Goal: Task Accomplishment & Management: Complete application form

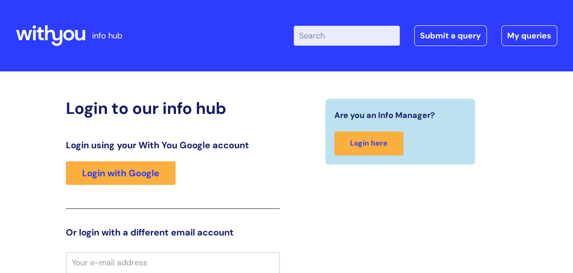
click at [466, 36] on link "Submit a query" at bounding box center [451, 35] width 73 height 21
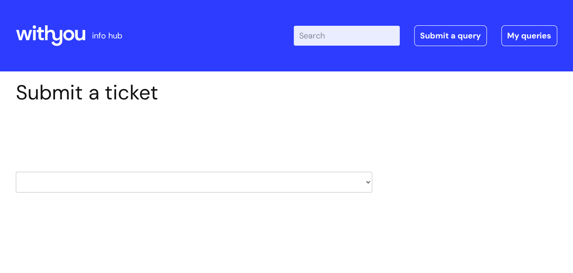
click at [368, 182] on select "HR / People IT and Support Clinical Drug Alerts Finance Accounts Data Support T…" at bounding box center [194, 182] width 357 height 21
select select "it_and_support"
click at [16, 172] on select "HR / People IT and Support Clinical Drug Alerts Finance Accounts Data Support T…" at bounding box center [194, 182] width 357 height 21
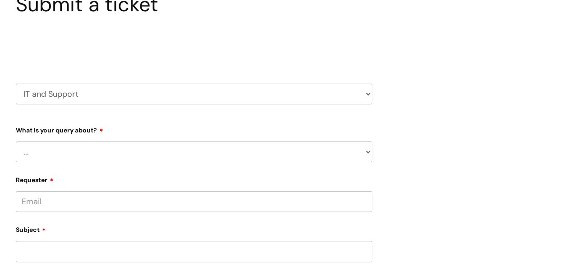
scroll to position [98, 0]
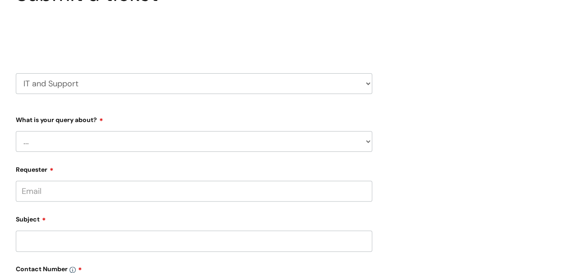
click at [366, 141] on select "... Mobile Phone Reset & MFA Accounts, Starters and Leavers IT Hardware issue I…" at bounding box center [194, 141] width 357 height 21
select select "I need help logging in"
click at [16, 131] on select "... Mobile Phone Reset & MFA Accounts, Starters and Leavers IT Hardware issue I…" at bounding box center [194, 141] width 357 height 21
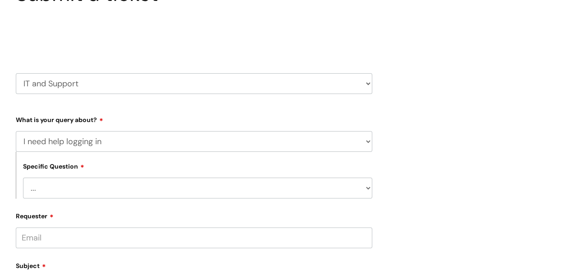
click at [365, 190] on select "... I need help logging into my laptop/chromebook I need access or help logging…" at bounding box center [197, 187] width 349 height 21
select select "I need help logging into my laptop/chromebook"
click at [23, 177] on select "... I need help logging into my laptop/chromebook I need access or help logging…" at bounding box center [197, 187] width 349 height 21
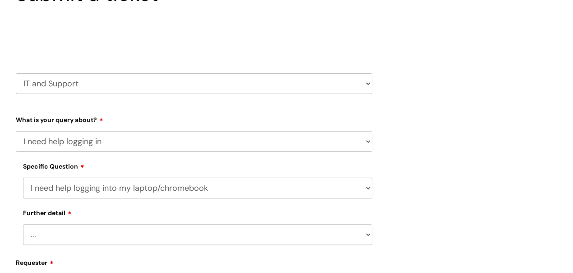
click at [369, 234] on select "... I need help with my Single Sign On password" at bounding box center [197, 234] width 349 height 21
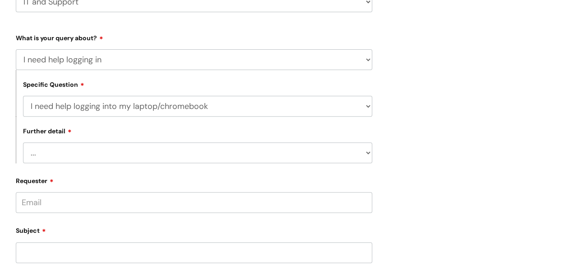
scroll to position [197, 0]
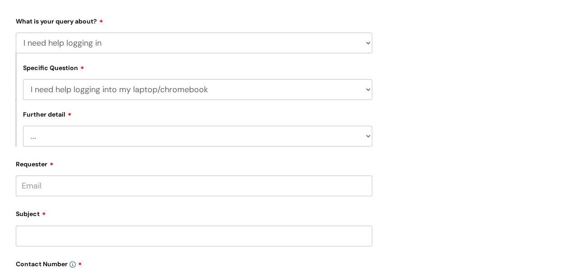
click at [149, 183] on input "Requester" at bounding box center [194, 185] width 357 height 21
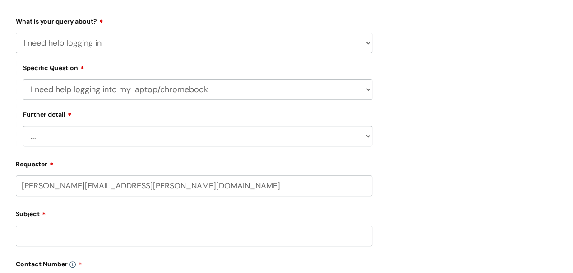
type input "jean.hamilton@wearewithyou.org.uk"
click at [350, 237] on input "Subject" at bounding box center [194, 236] width 357 height 21
click at [268, 223] on input "text" at bounding box center [194, 220] width 357 height 21
type input "Jean"
click at [442, 239] on div "Submit a ticket Select issue type HR / People IT and Support Clinical Drug Aler…" at bounding box center [286, 207] width 555 height 647
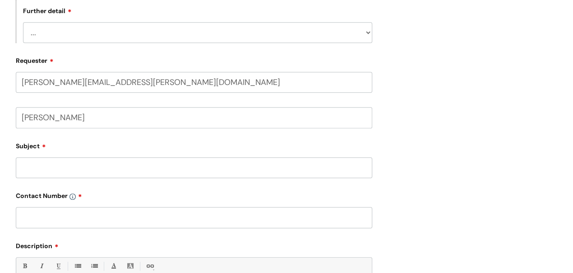
scroll to position [312, 0]
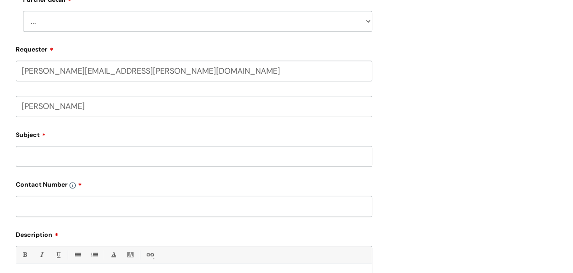
click at [269, 149] on input "Subject" at bounding box center [194, 156] width 357 height 21
type input "IT"
click at [179, 208] on input "text" at bounding box center [194, 206] width 357 height 21
type input "07977293834"
click at [455, 230] on div "Submit a ticket Select issue type HR / People IT and Support Clinical Drug Aler…" at bounding box center [286, 92] width 555 height 647
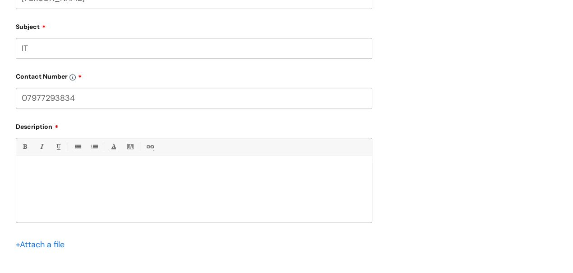
scroll to position [427, 0]
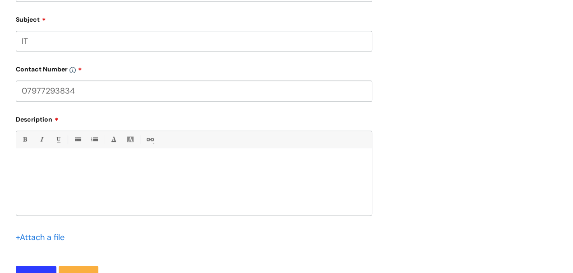
click at [94, 165] on p at bounding box center [194, 163] width 342 height 8
click at [98, 161] on p "unable to access goole staes wrong password" at bounding box center [194, 163] width 342 height 8
click at [122, 163] on p "unable to access google staes wrong password" at bounding box center [194, 163] width 342 height 8
click at [186, 182] on div "unable to access google states wrong password" at bounding box center [194, 184] width 356 height 62
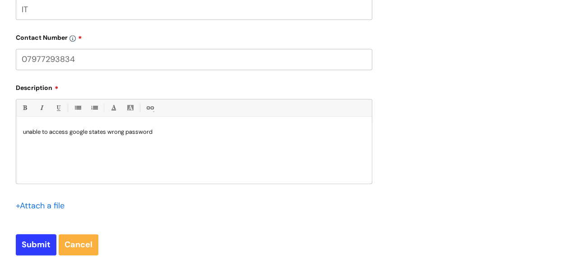
scroll to position [459, 0]
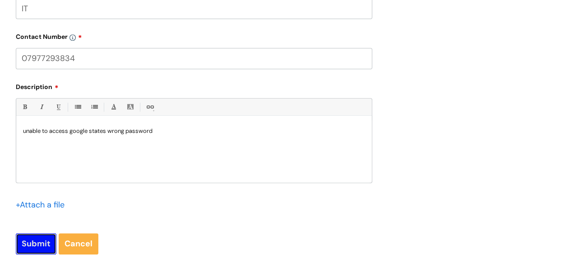
click at [30, 239] on input "Submit" at bounding box center [36, 243] width 41 height 21
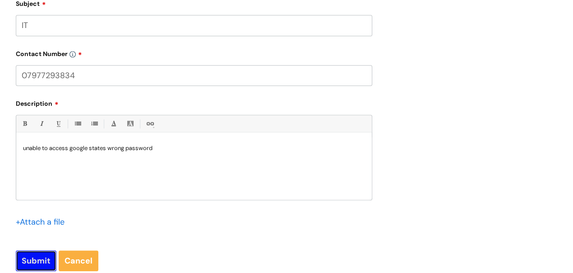
scroll to position [476, 0]
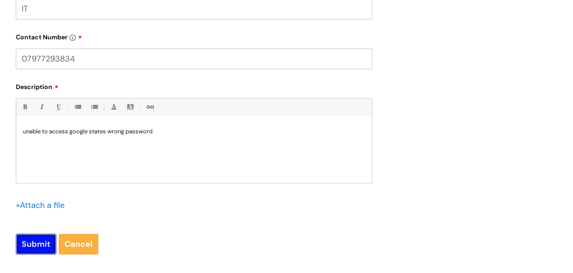
click at [34, 244] on input "Submit" at bounding box center [36, 243] width 41 height 21
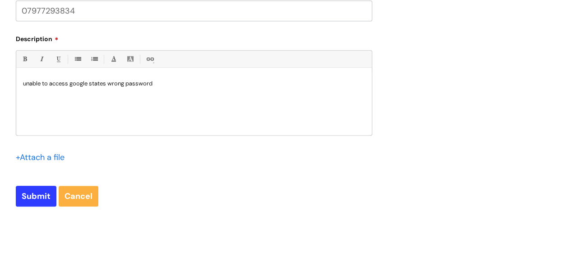
scroll to position [525, 0]
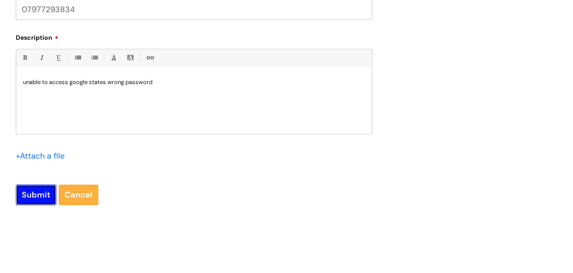
click at [31, 190] on input "Submit" at bounding box center [36, 194] width 41 height 21
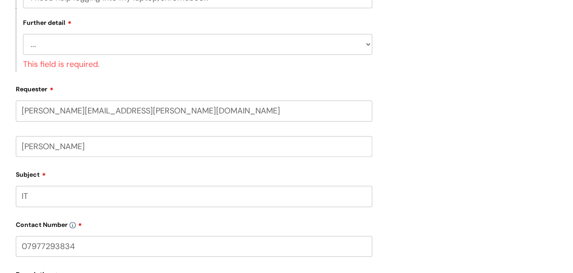
scroll to position [275, 0]
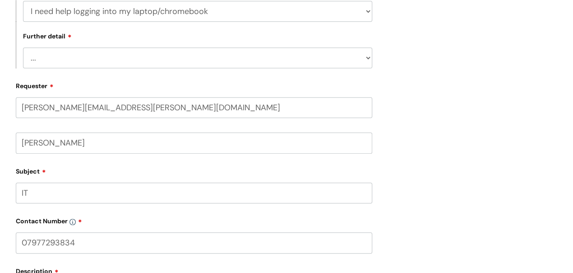
click at [371, 57] on select "... I need help with my Single Sign On password" at bounding box center [197, 57] width 349 height 21
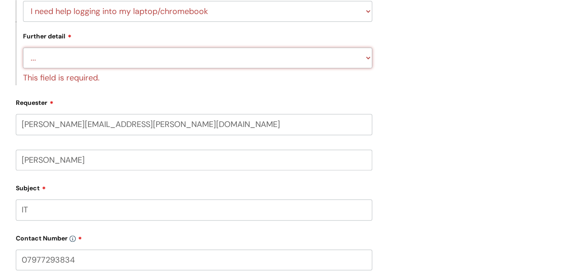
select select "I need help with my Single Sign On password"
click at [23, 47] on select "... I need help with my Single Sign On password" at bounding box center [197, 57] width 349 height 21
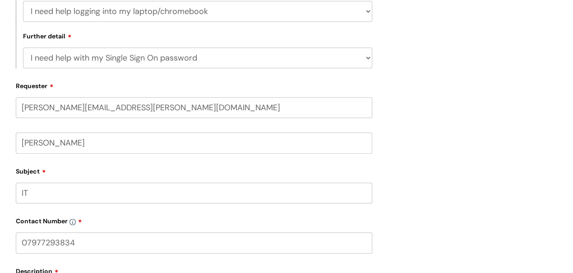
click at [428, 102] on div "Submit a ticket Select issue type HR / People IT and Support Clinical Drug Aler…" at bounding box center [286, 128] width 555 height 647
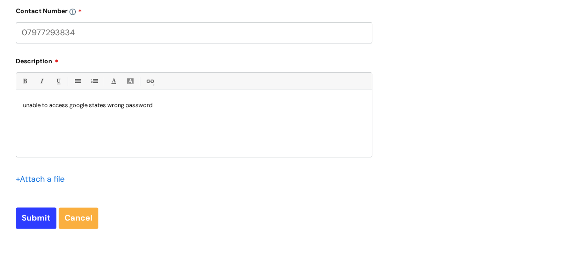
scroll to position [485, 0]
click at [31, 215] on input "Submit" at bounding box center [36, 217] width 41 height 21
type input "Please Wait..."
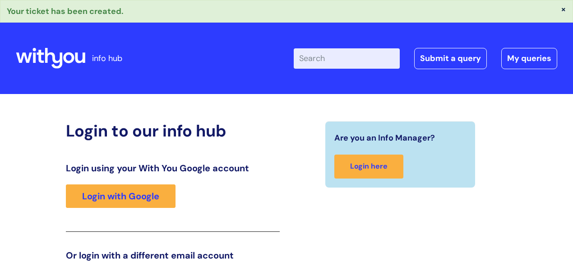
scroll to position [148, 0]
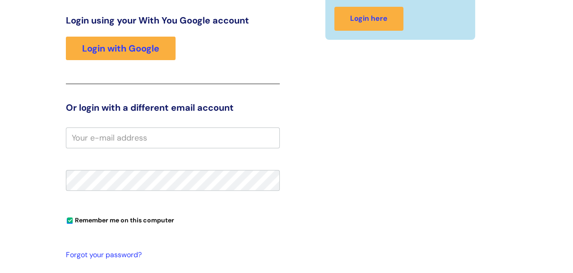
click at [467, 190] on div "Are you an Info Manager? Login here" at bounding box center [401, 155] width 228 height 364
